Goal: Contribute content: Contribute content

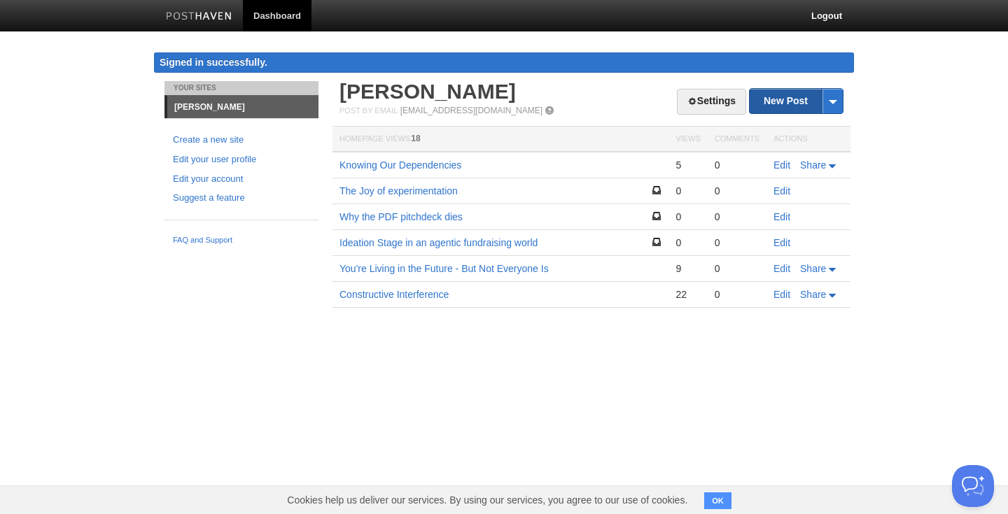
click at [775, 103] on link "New Post" at bounding box center [795, 101] width 93 height 24
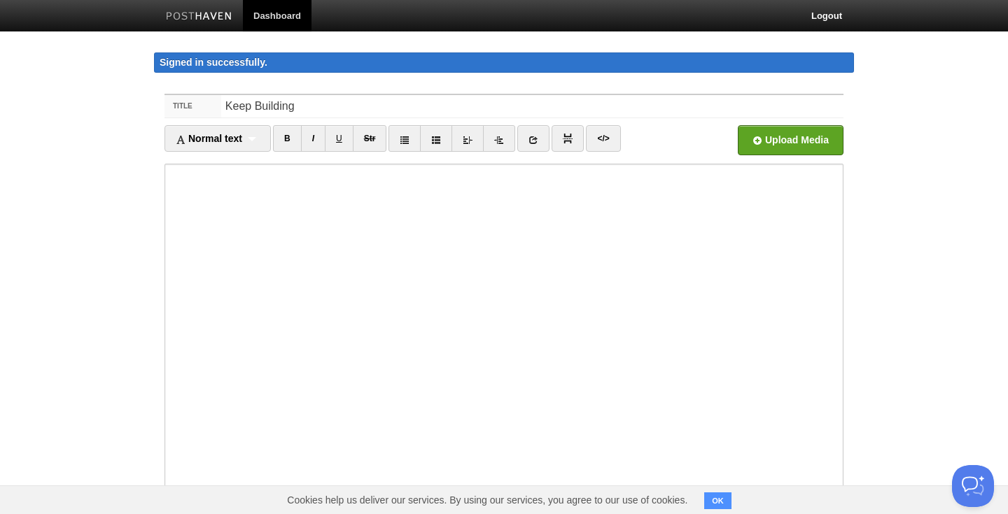
type input "Keep Building"
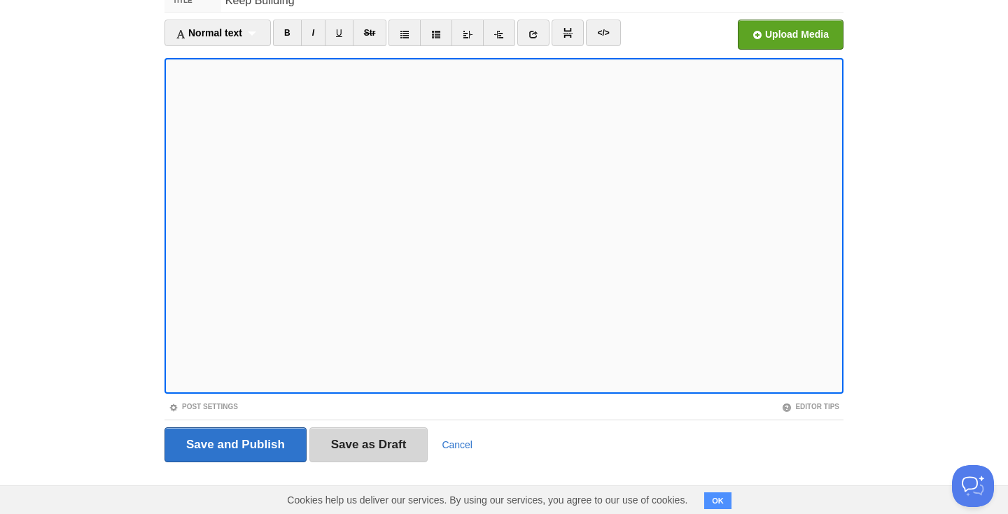
click at [351, 434] on input "Save as Draft" at bounding box center [368, 444] width 119 height 35
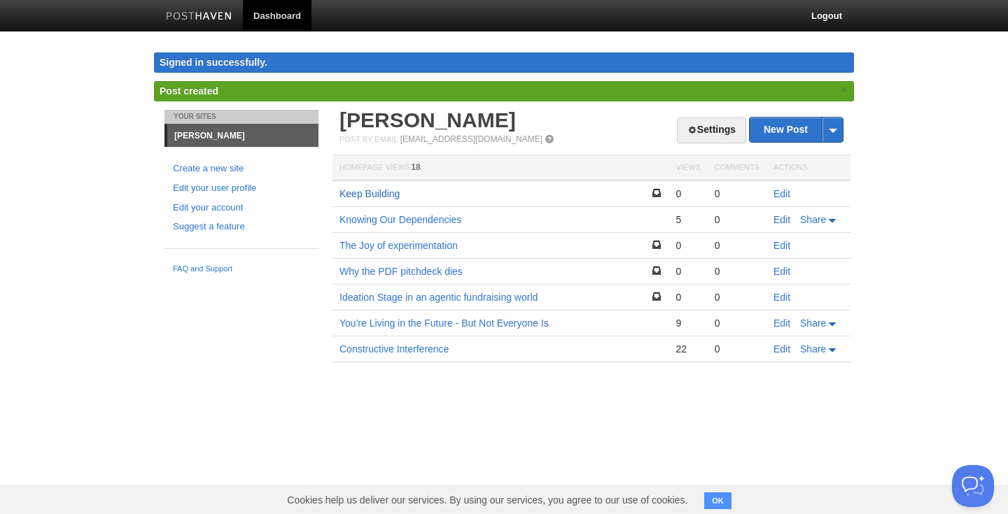
click at [387, 197] on link "Keep Building" at bounding box center [369, 193] width 60 height 11
click at [781, 193] on link "Edit" at bounding box center [781, 193] width 17 height 11
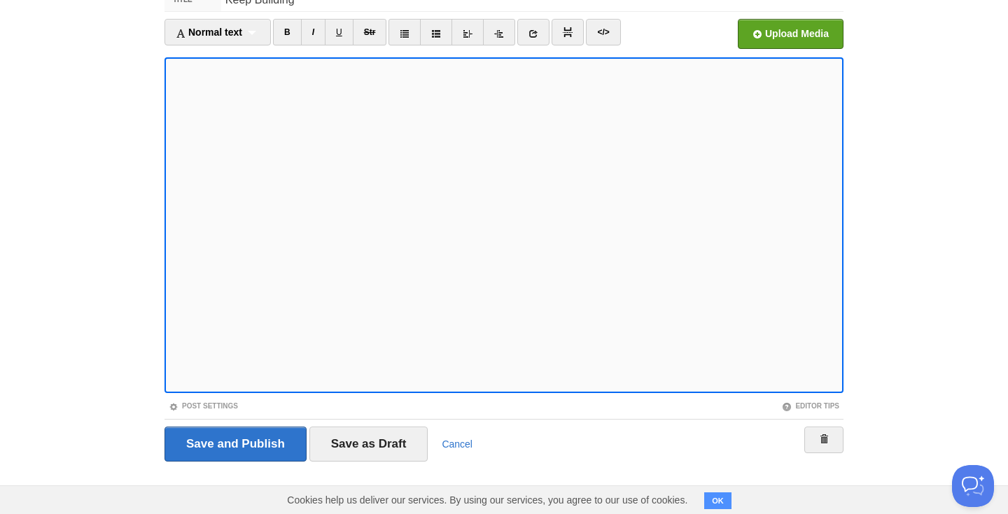
scroll to position [106, 0]
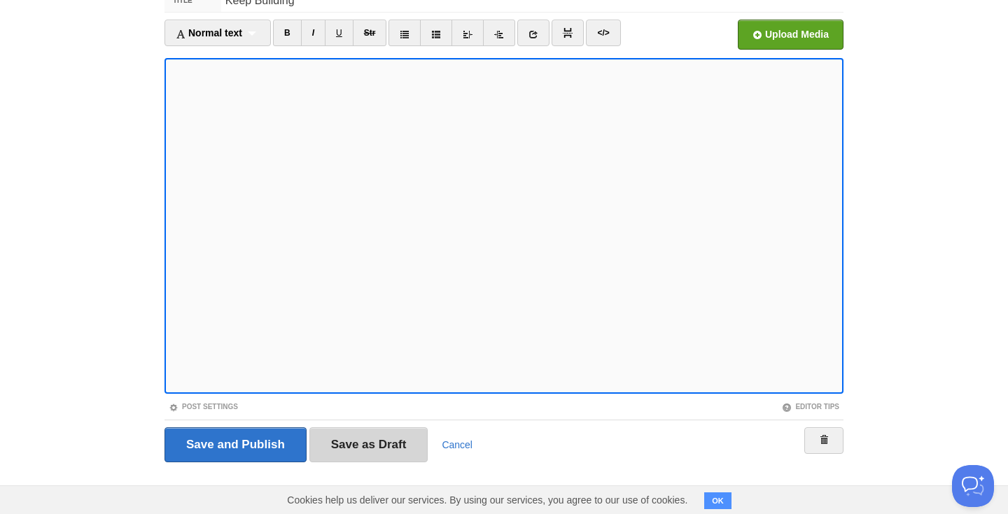
click at [379, 444] on input "Save as Draft" at bounding box center [368, 444] width 119 height 35
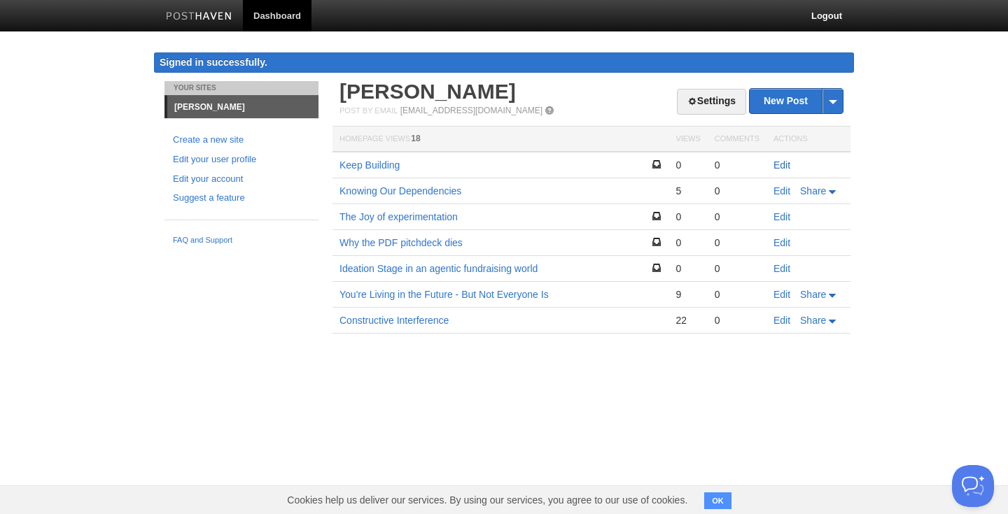
click at [785, 167] on link "Edit" at bounding box center [781, 165] width 17 height 11
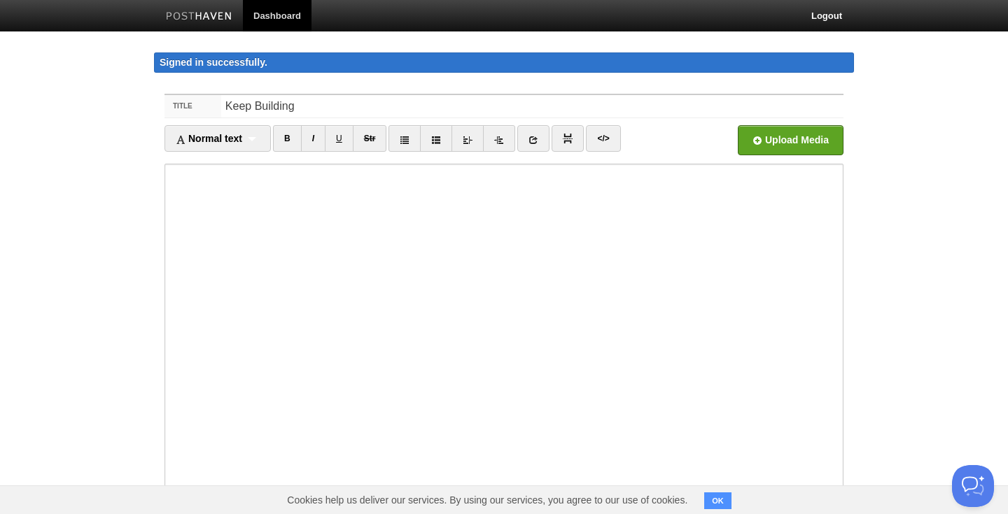
scroll to position [18, 0]
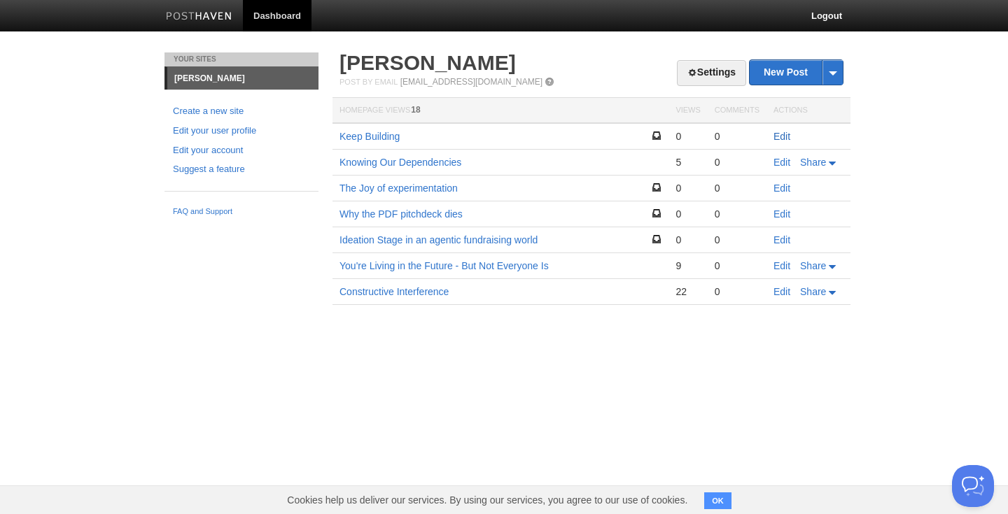
click at [780, 136] on link "Edit" at bounding box center [781, 136] width 17 height 11
